Goal: Information Seeking & Learning: Check status

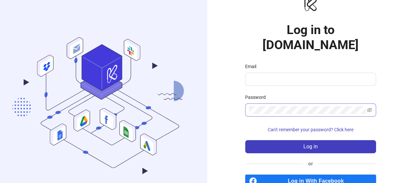
scroll to position [32, 0]
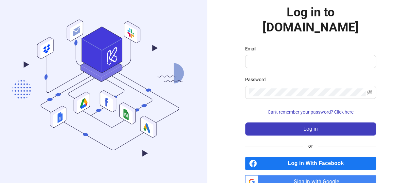
click at [291, 175] on span "Sign in with Google" at bounding box center [318, 181] width 115 height 13
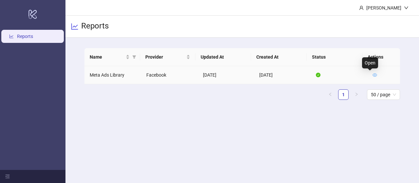
click at [373, 75] on icon "eye" at bounding box center [375, 75] width 5 height 5
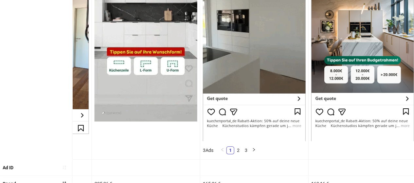
scroll to position [169, 0]
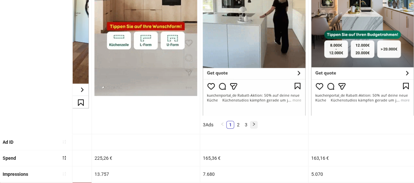
click at [252, 124] on icon "right" at bounding box center [254, 124] width 4 height 4
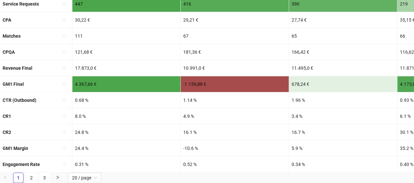
scroll to position [149, 0]
click at [31, 178] on link "2" at bounding box center [32, 178] width 10 height 10
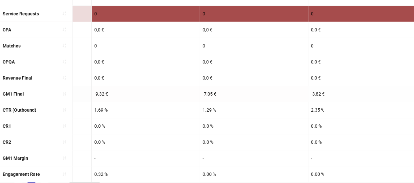
scroll to position [150, 0]
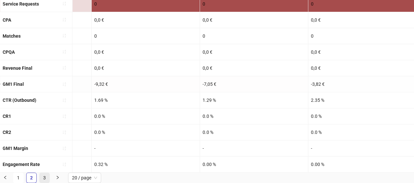
click at [46, 176] on link "3" at bounding box center [45, 178] width 10 height 10
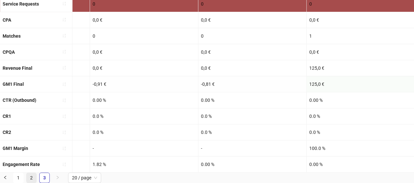
click at [29, 178] on link "2" at bounding box center [32, 178] width 10 height 10
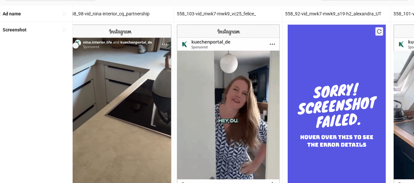
scroll to position [27, 0]
